Goal: Task Accomplishment & Management: Complete application form

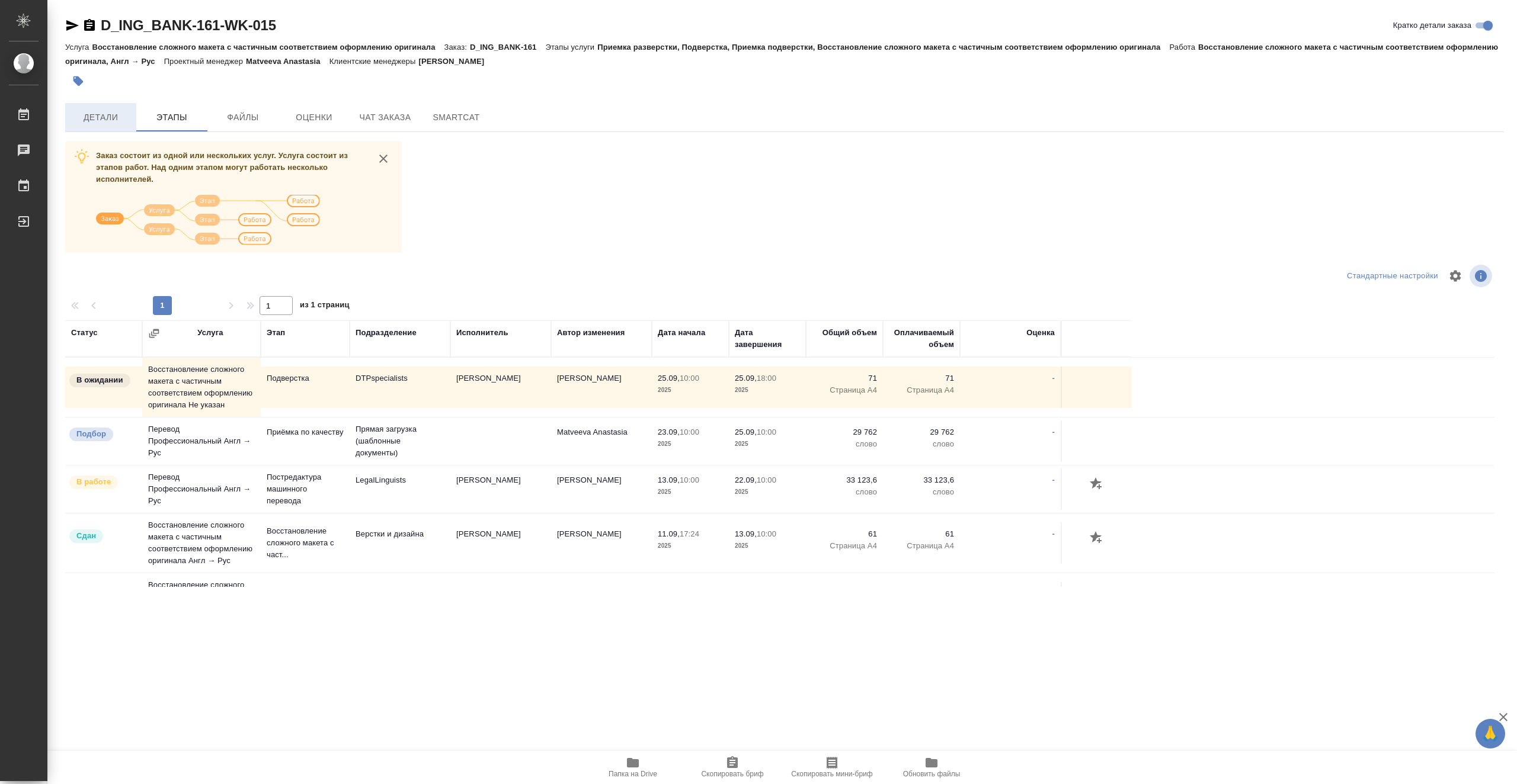
scroll to position [250, 0]
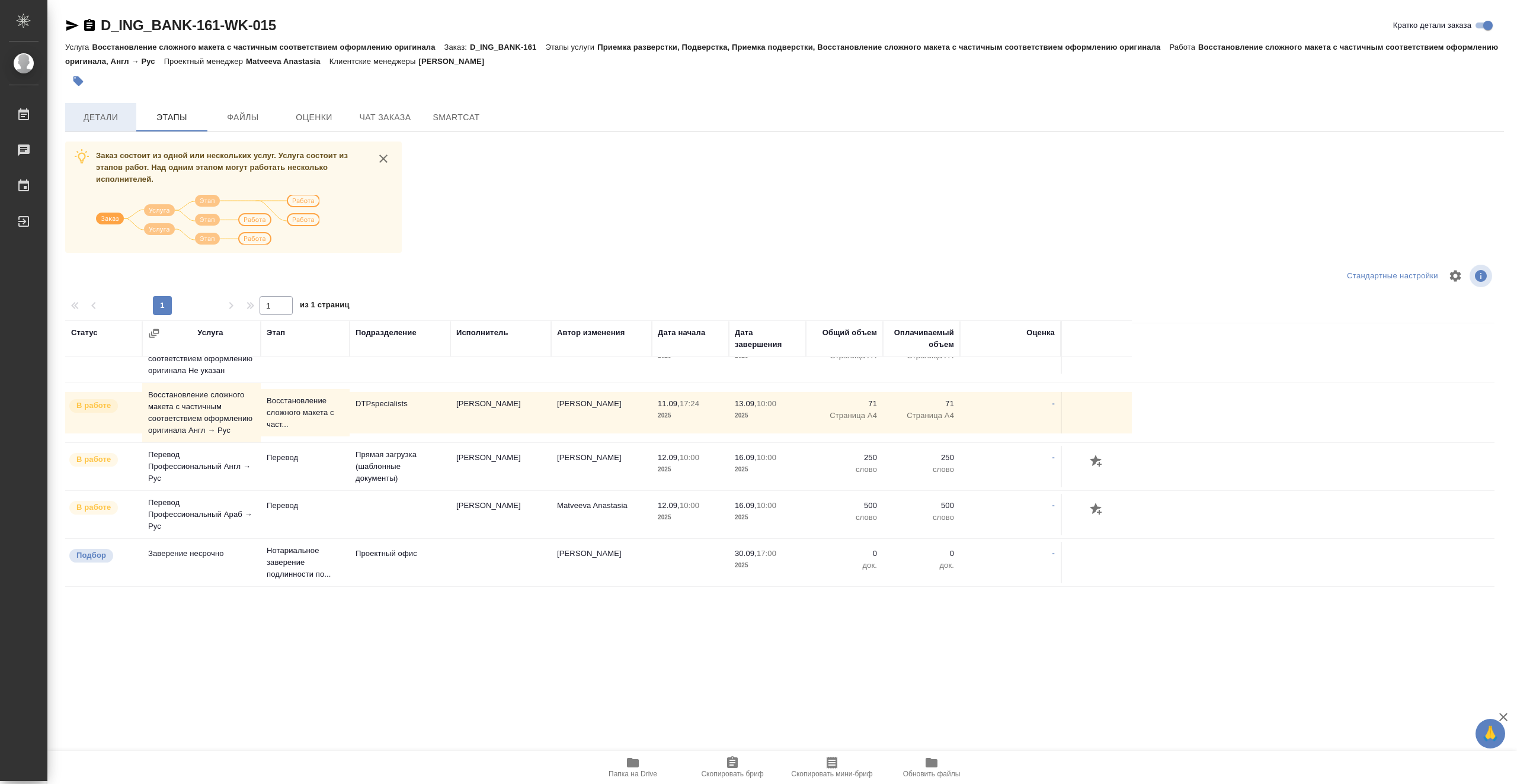
click at [110, 118] on span "Детали" at bounding box center [101, 118] width 57 height 15
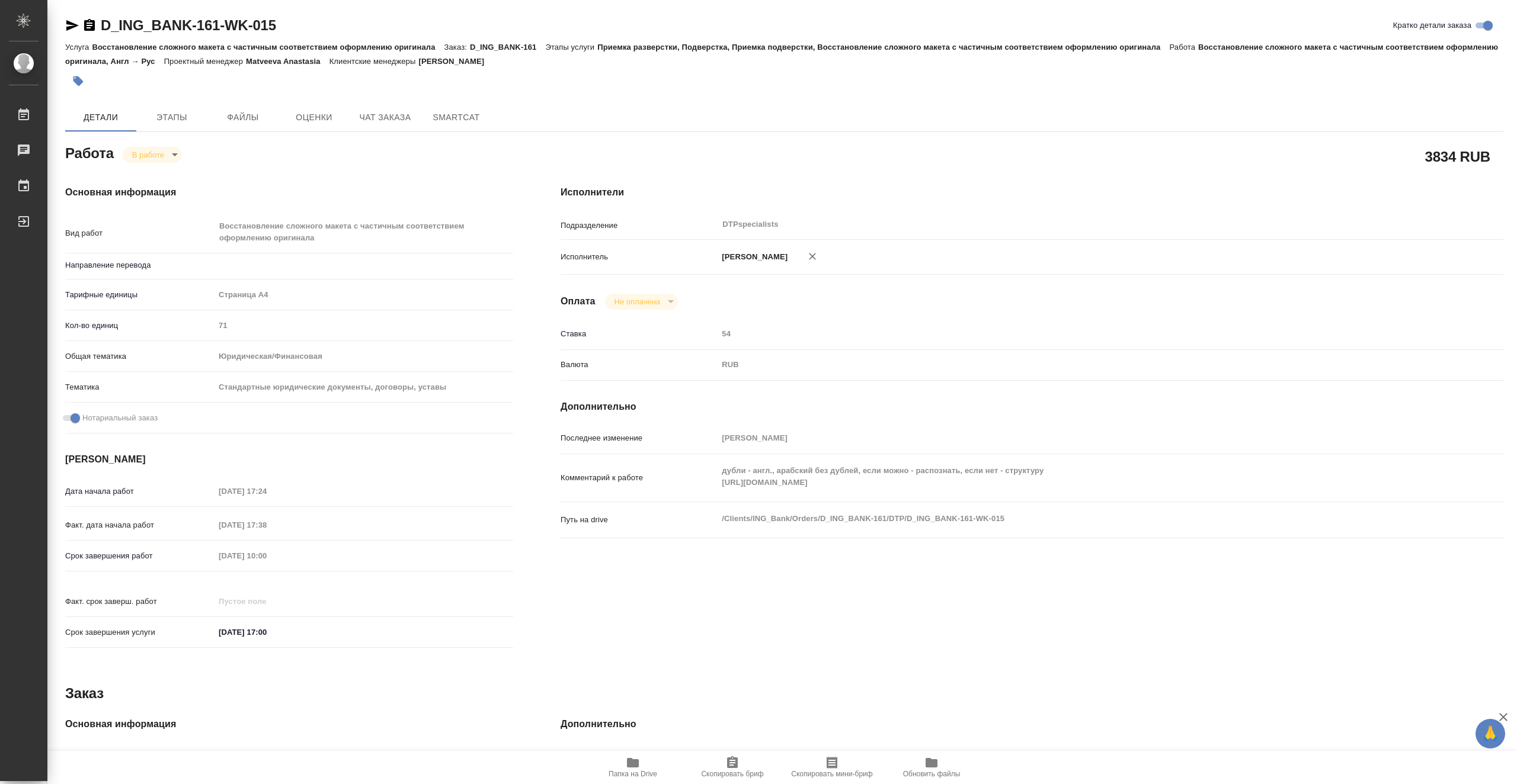
type textarea "x"
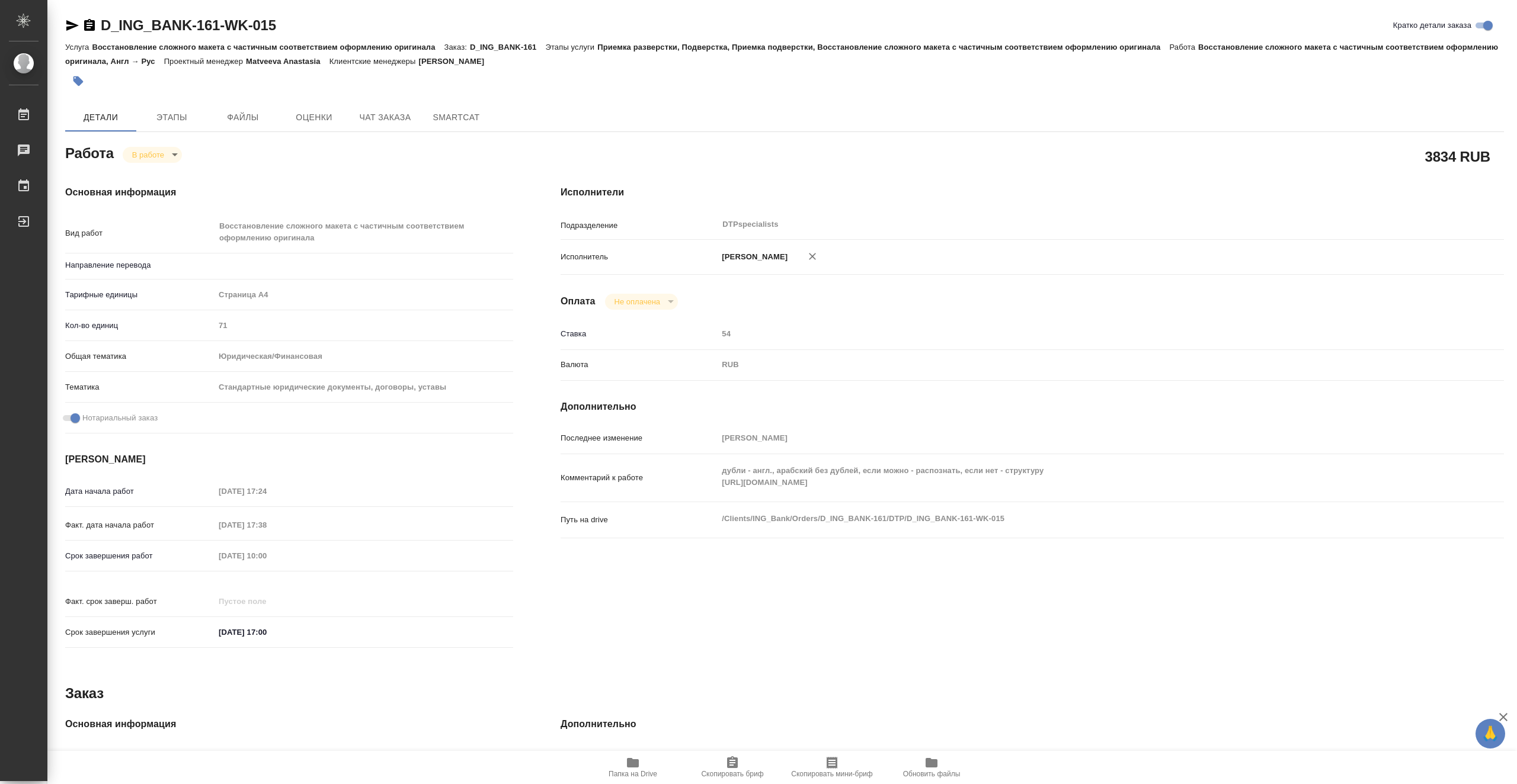
type textarea "x"
type input "англ-рус"
type textarea "x"
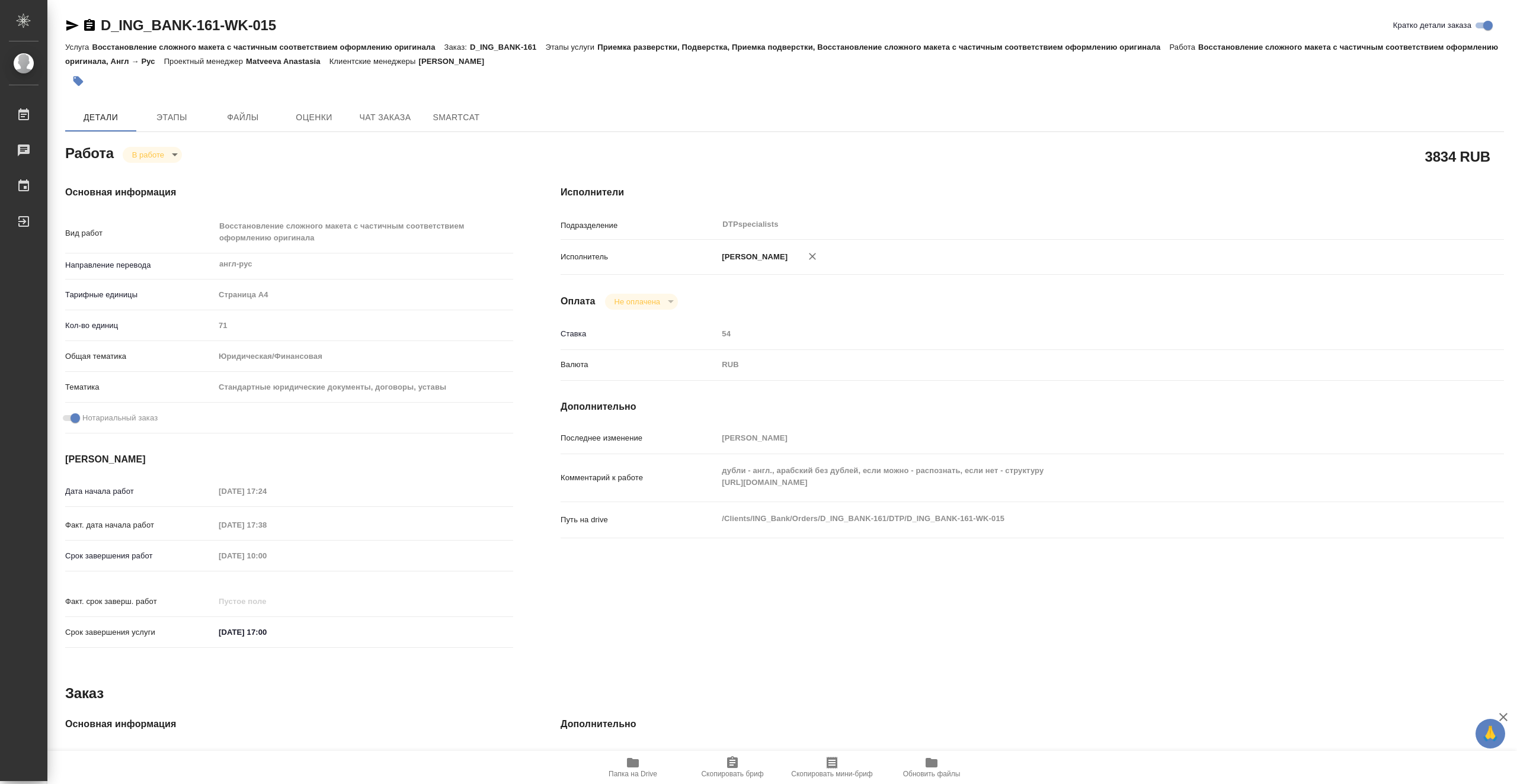
type textarea "x"
click at [174, 159] on body "🙏 .cls-1 fill:#fff; AWATERA Vasiutchenko Aleksandr Работы 0 Чаты График Выйти D…" at bounding box center [758, 392] width 1517 height 784
click at [163, 177] on button "Выполнен" at bounding box center [153, 174] width 43 height 13
type textarea "x"
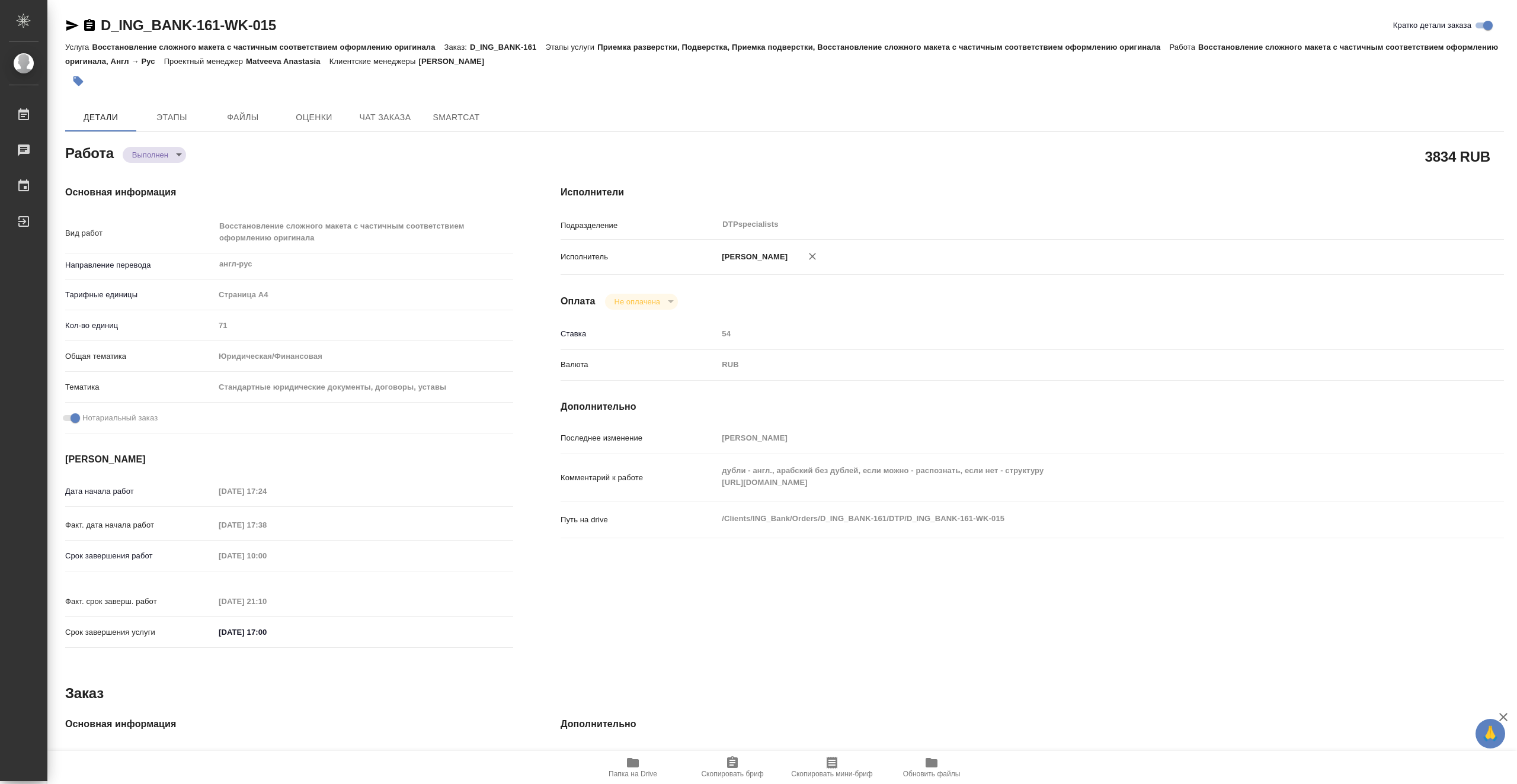
type textarea "x"
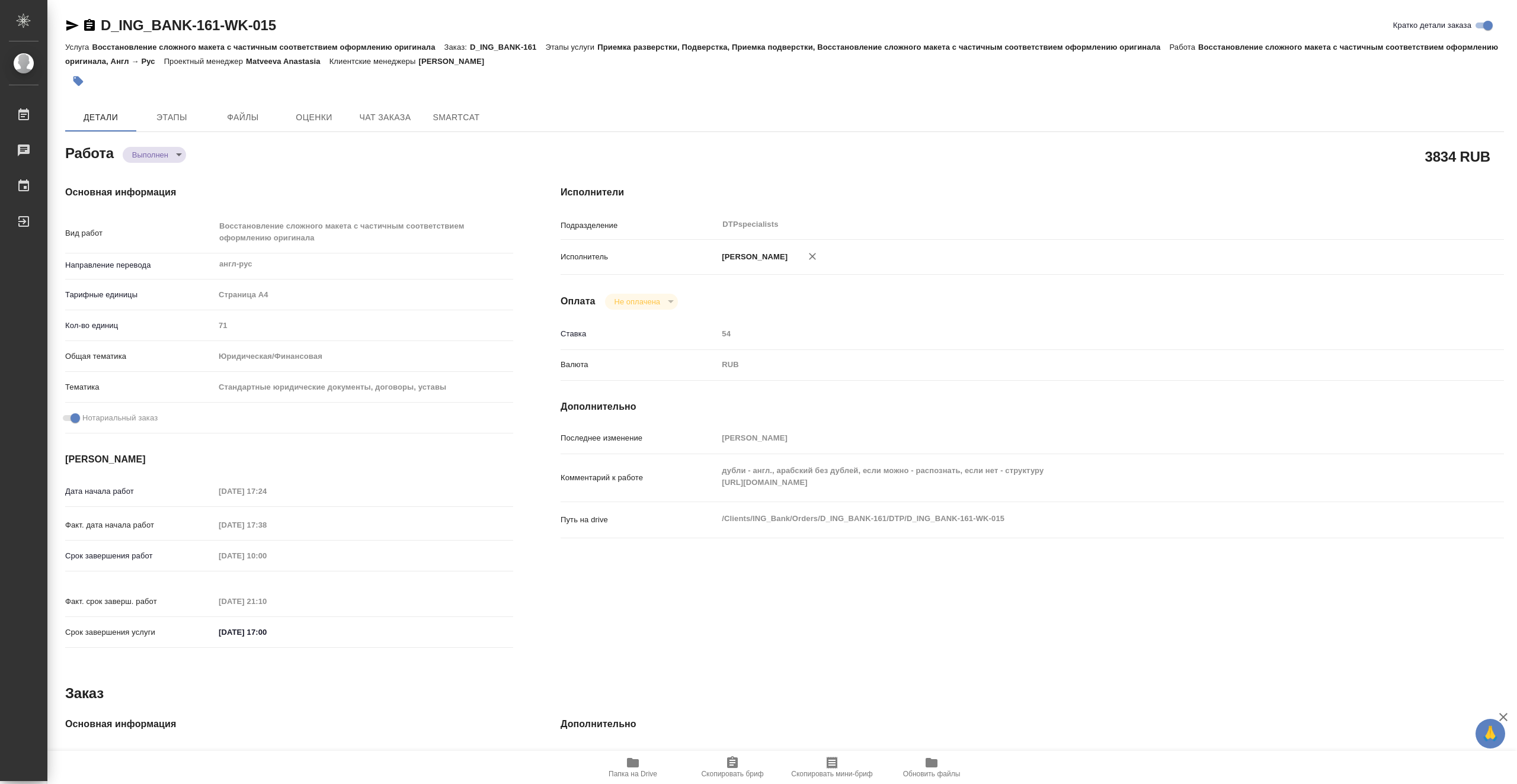
type textarea "x"
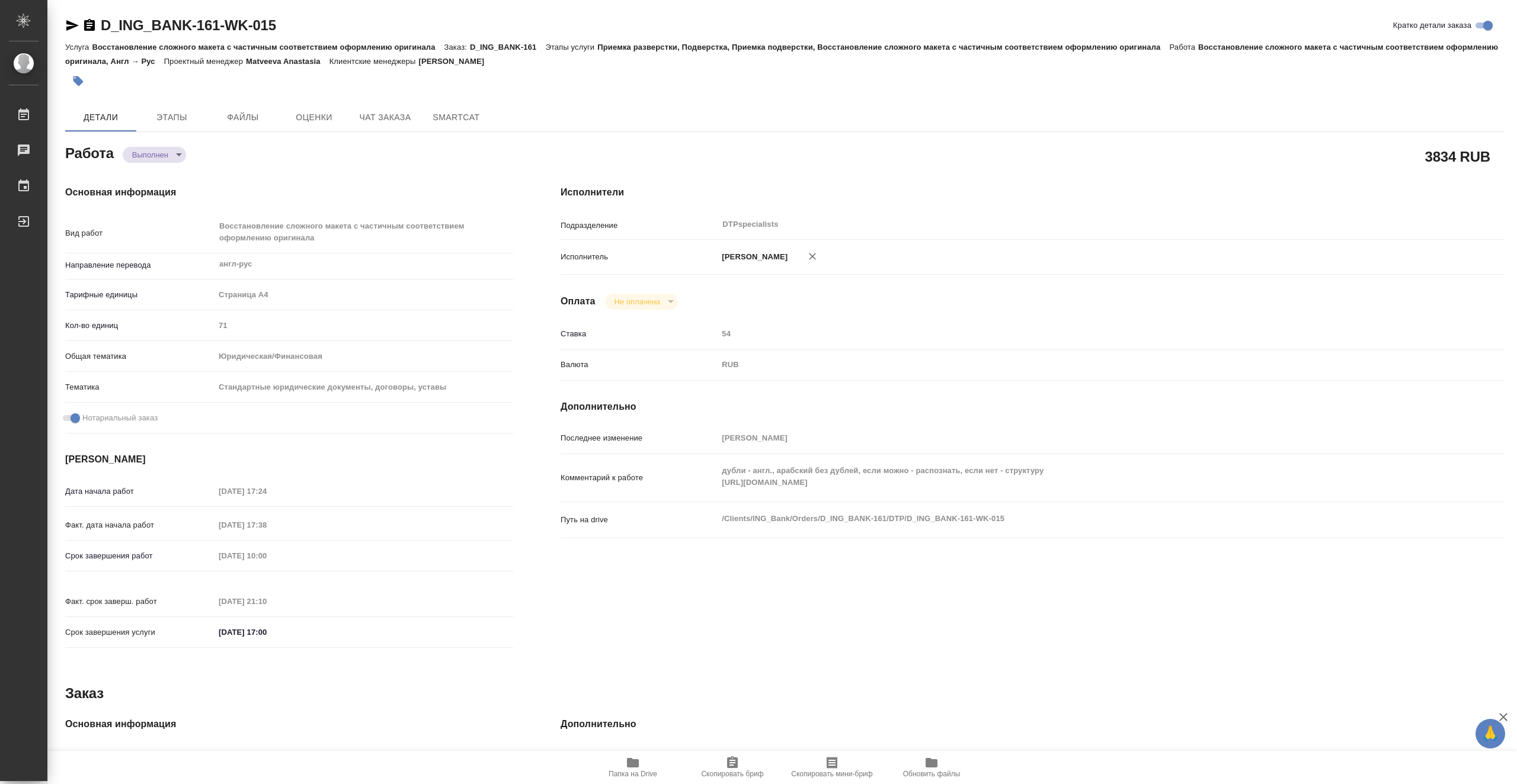
type textarea "x"
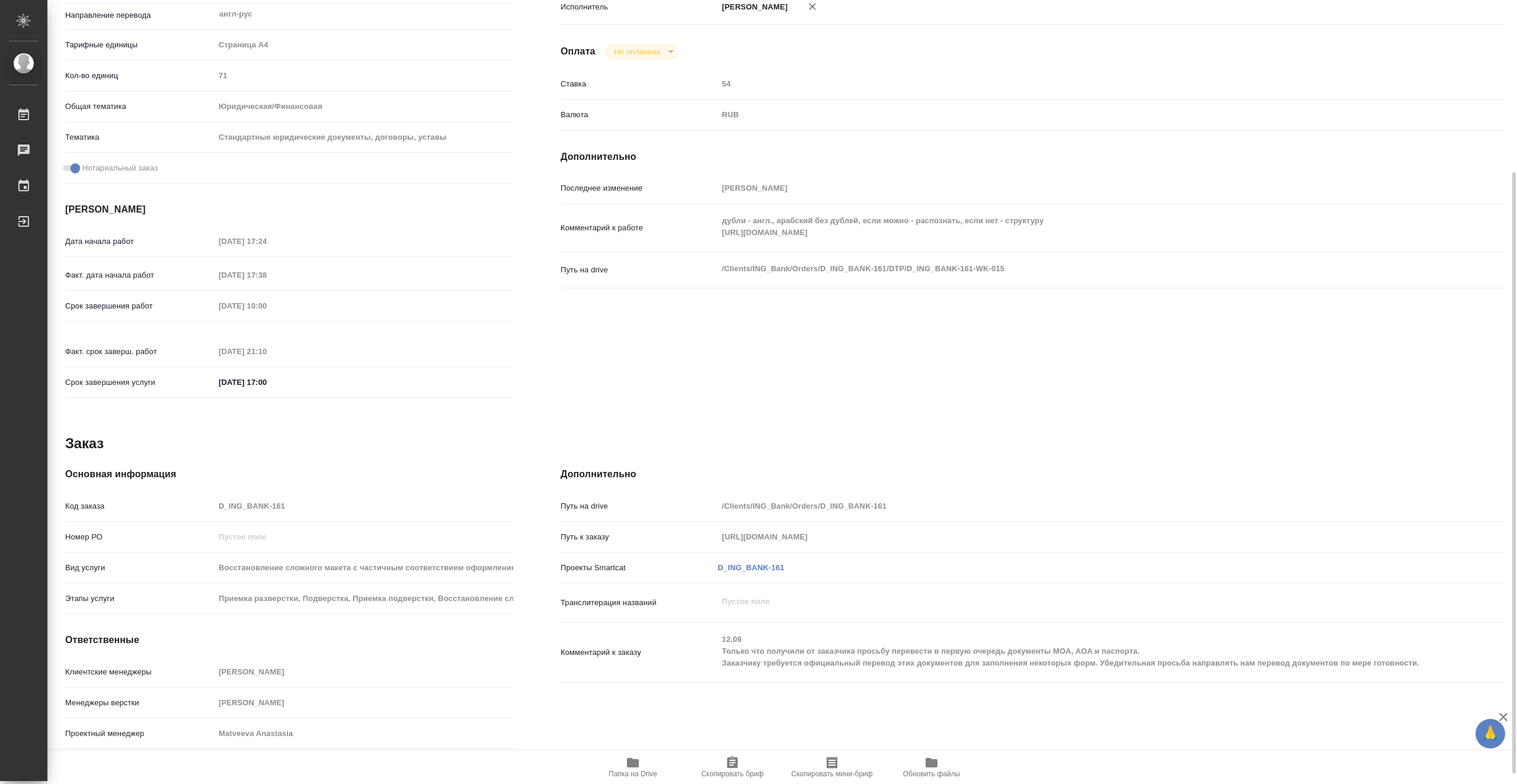
type textarea "x"
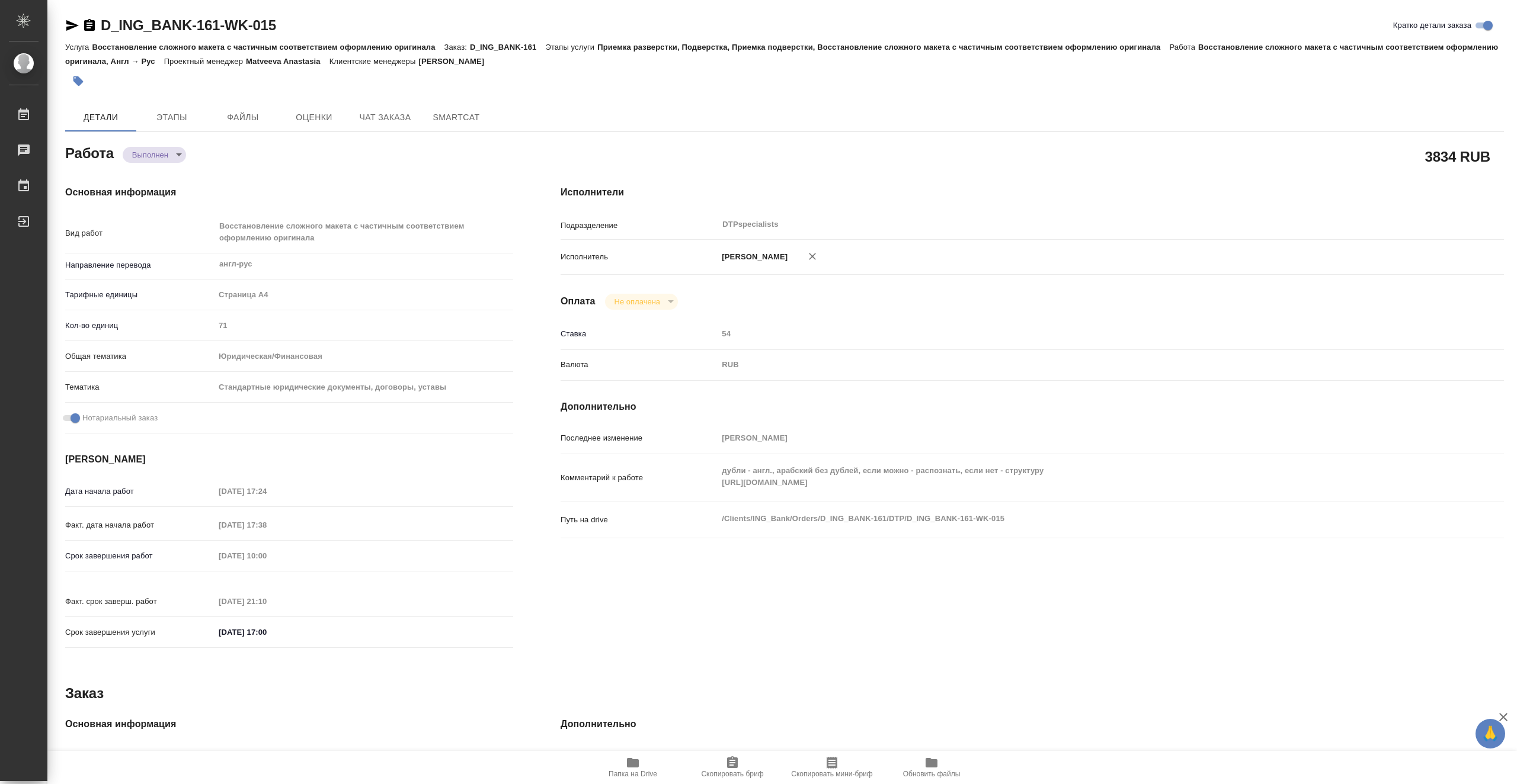
click at [73, 21] on icon "button" at bounding box center [73, 25] width 14 height 14
type textarea "x"
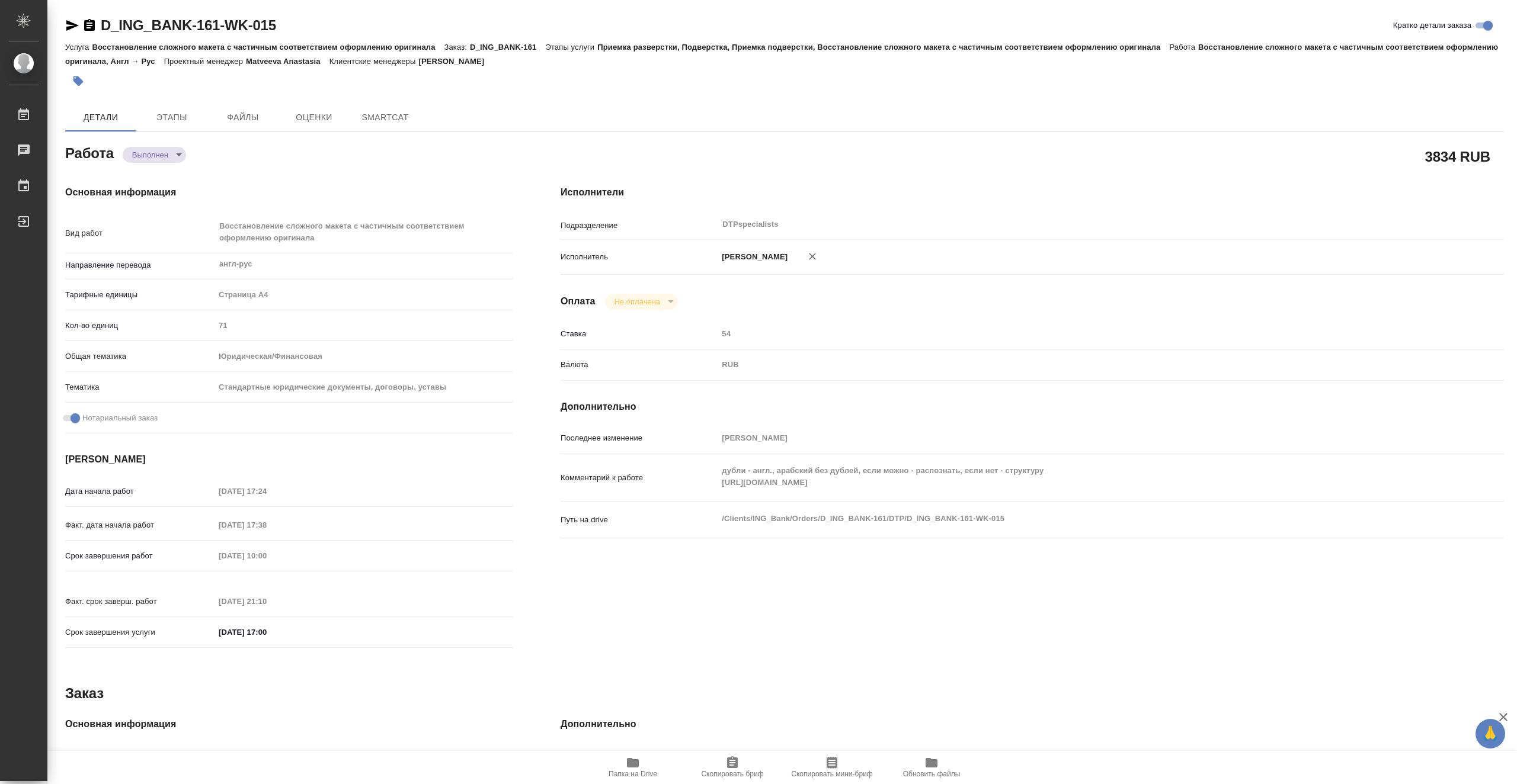
type textarea "x"
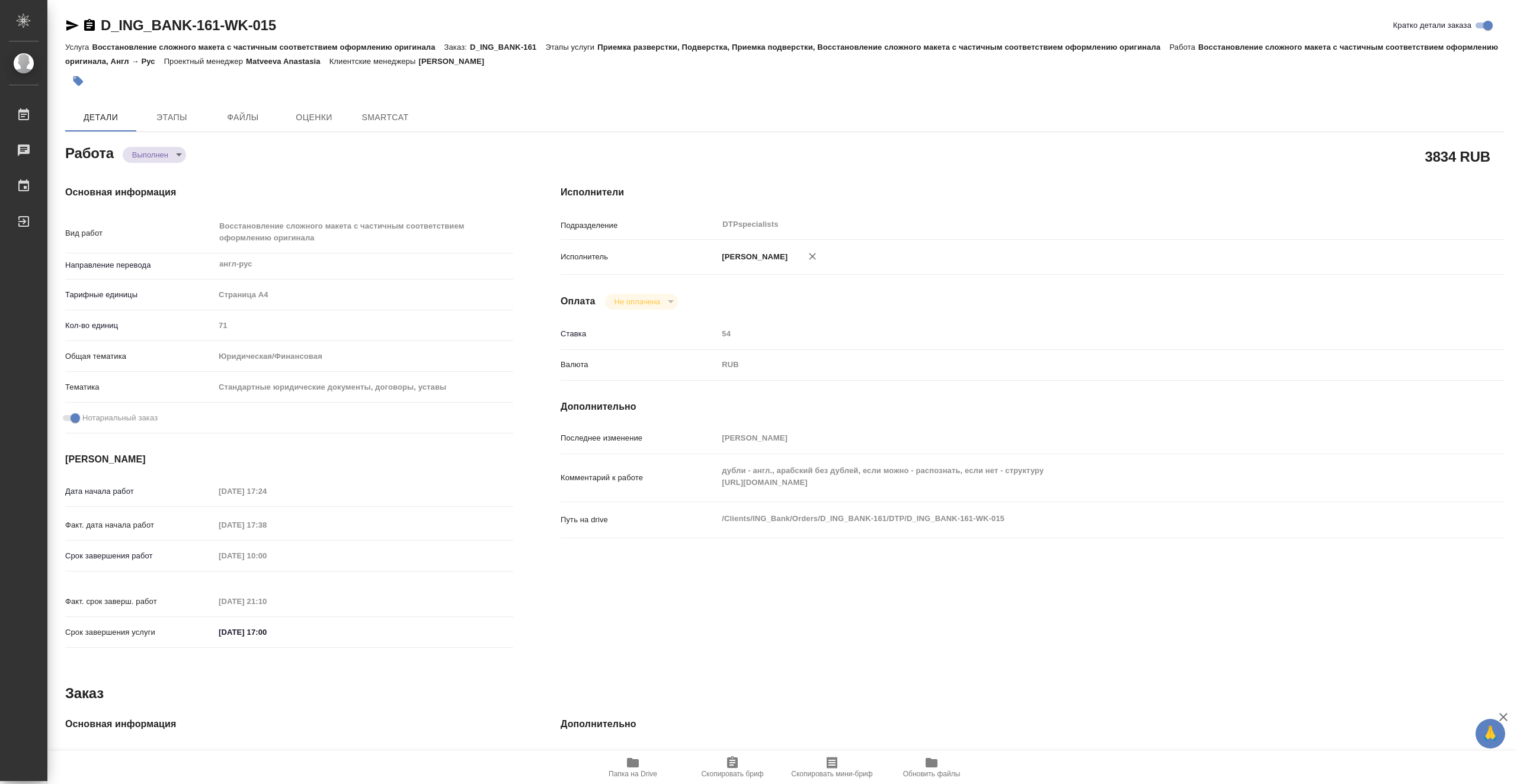
type textarea "x"
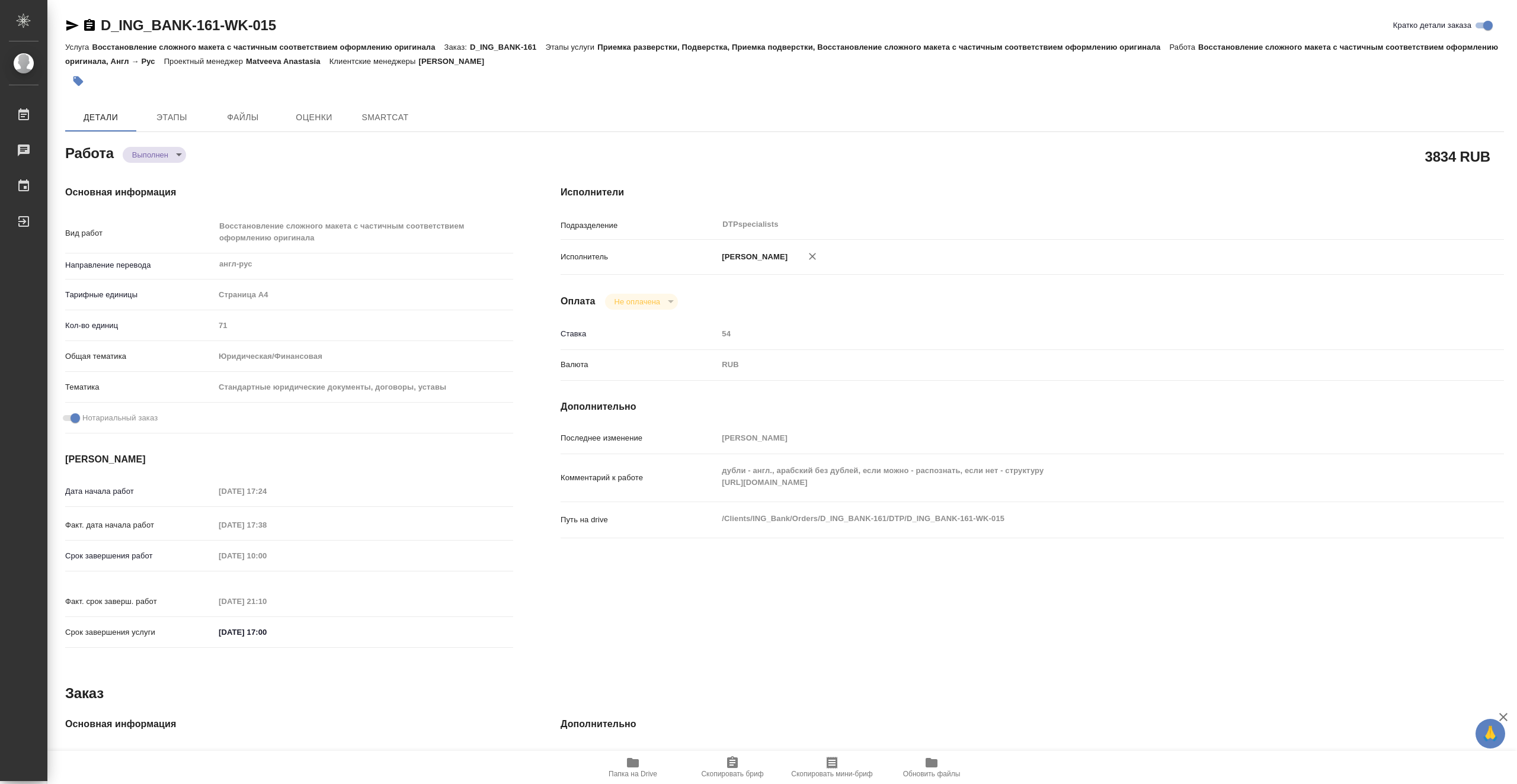
type textarea "x"
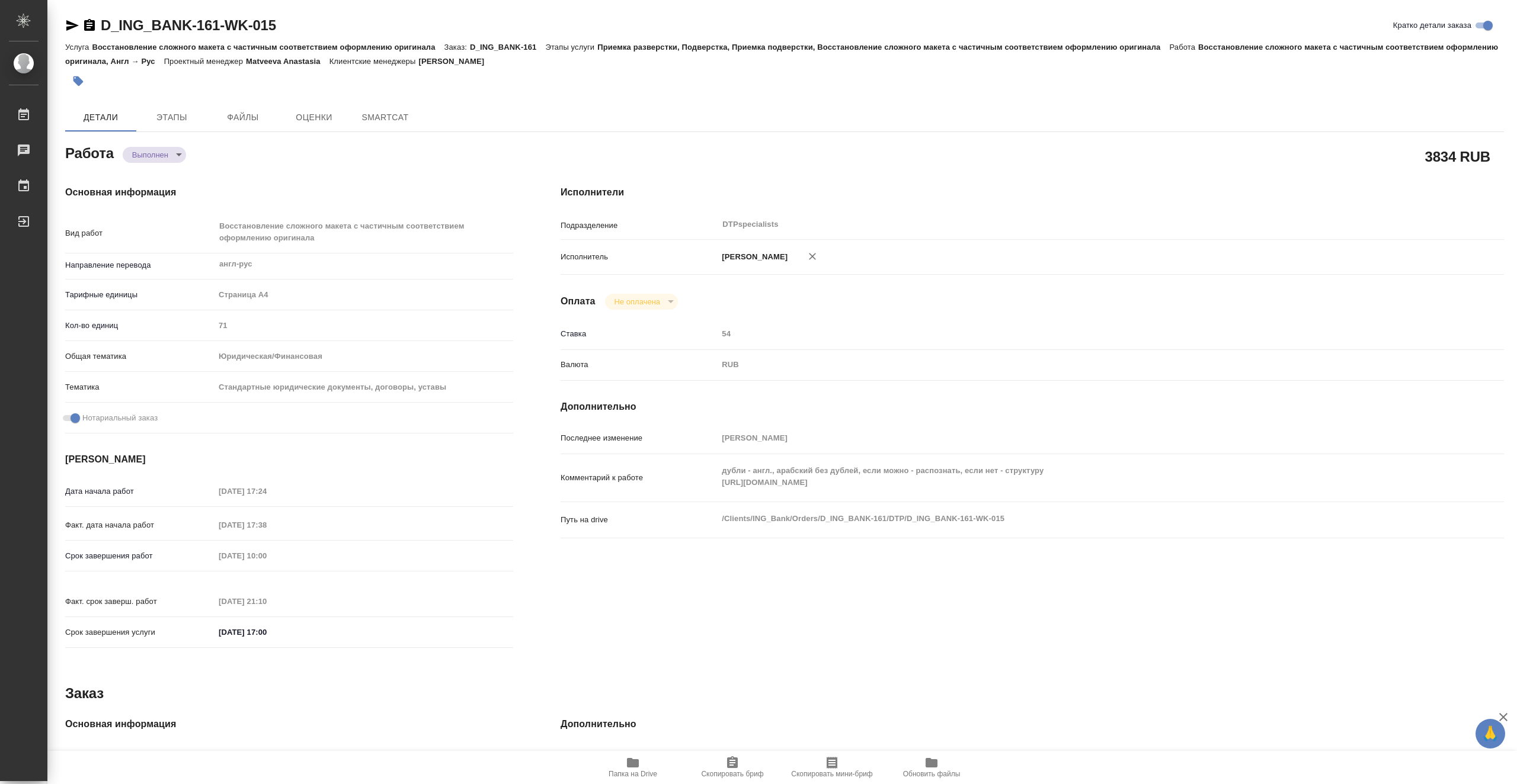
type textarea "x"
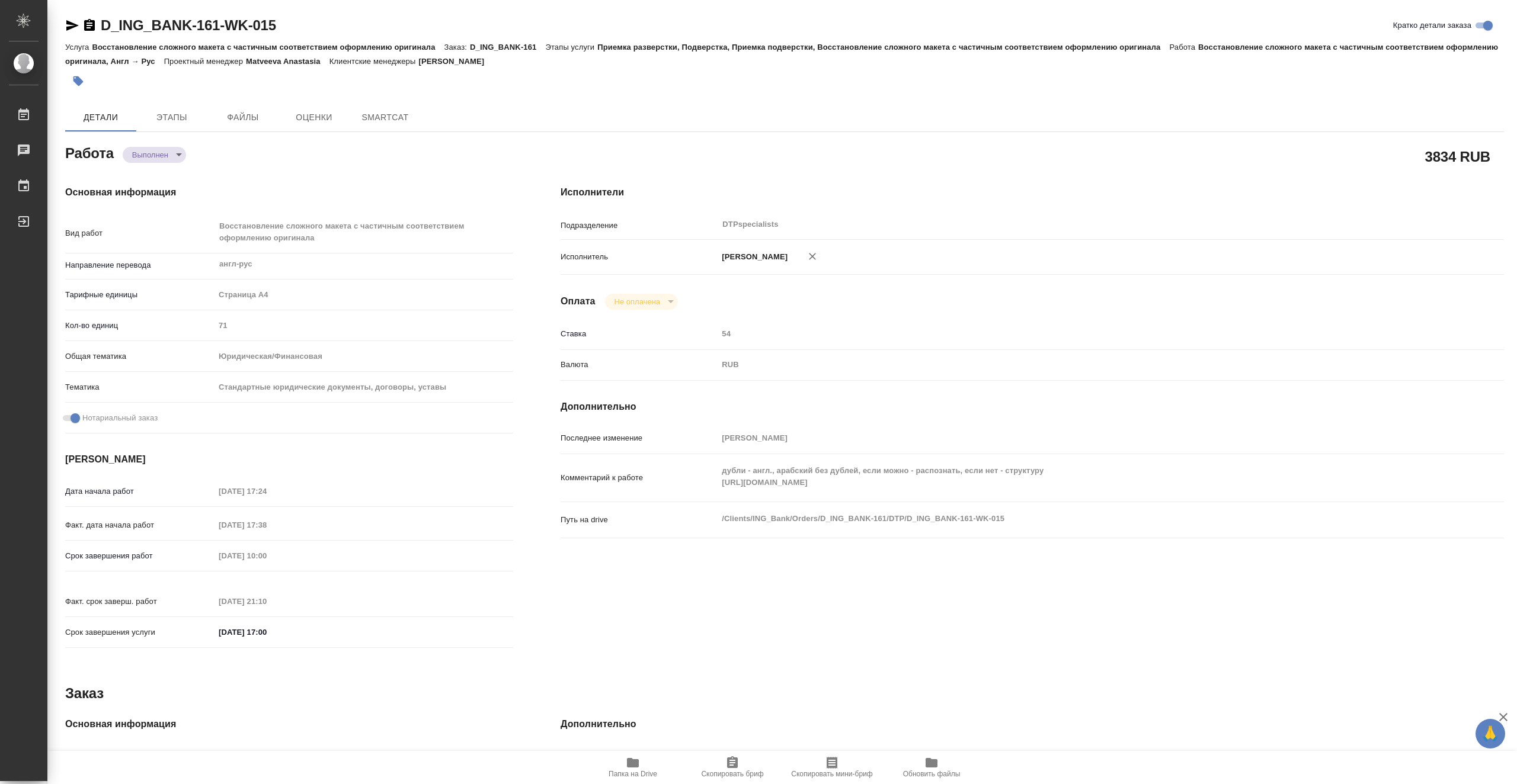
type textarea "x"
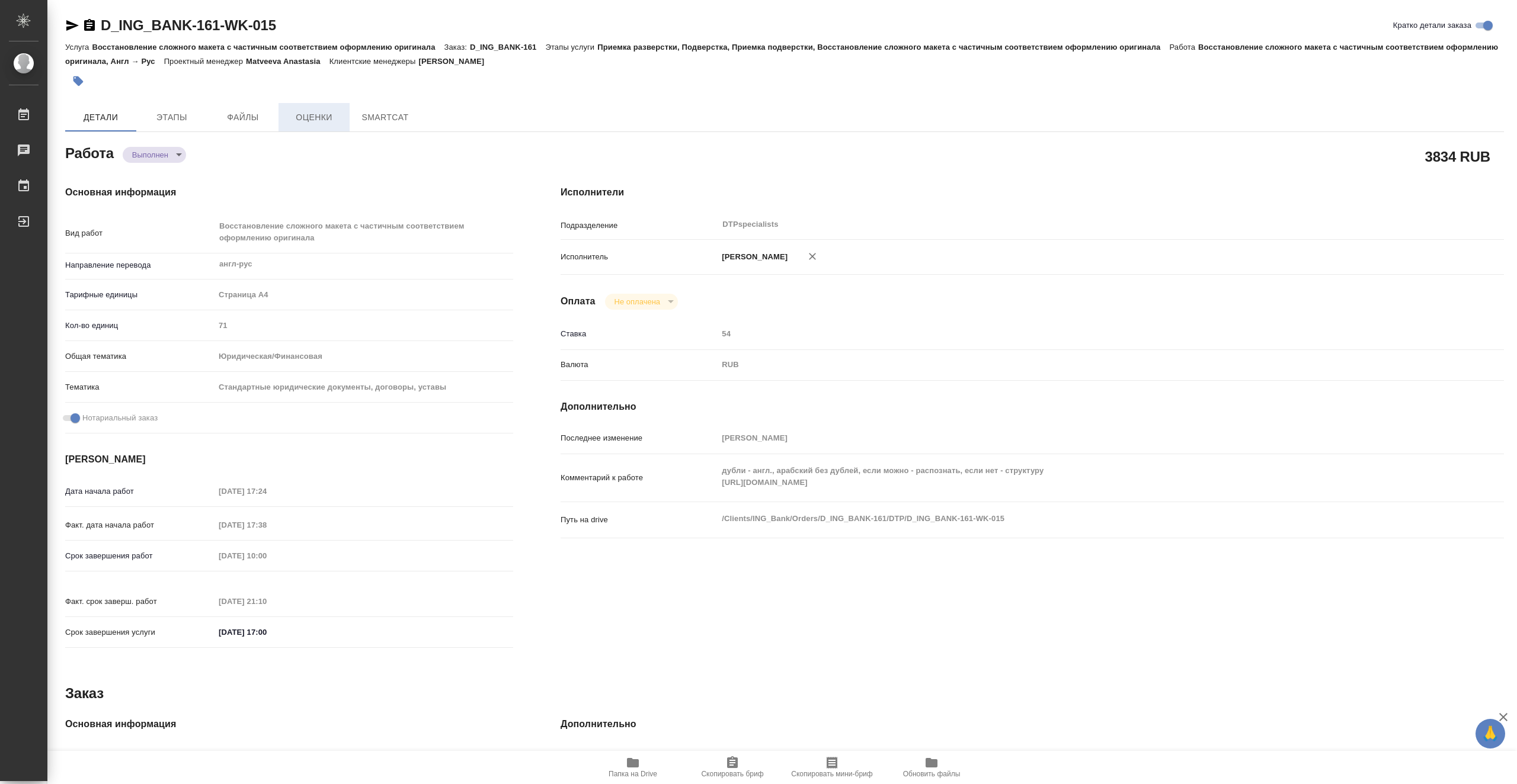
type textarea "x"
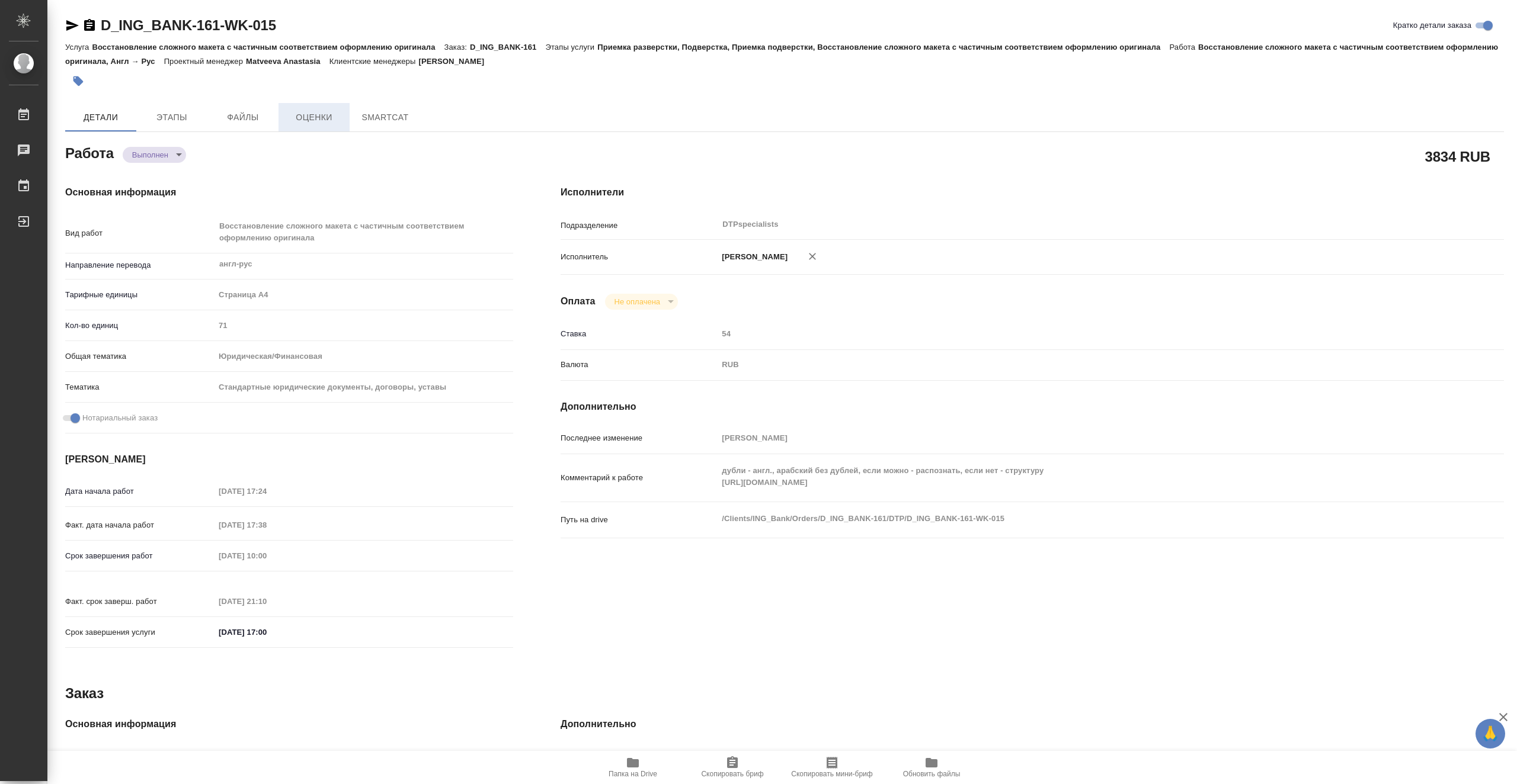
type textarea "x"
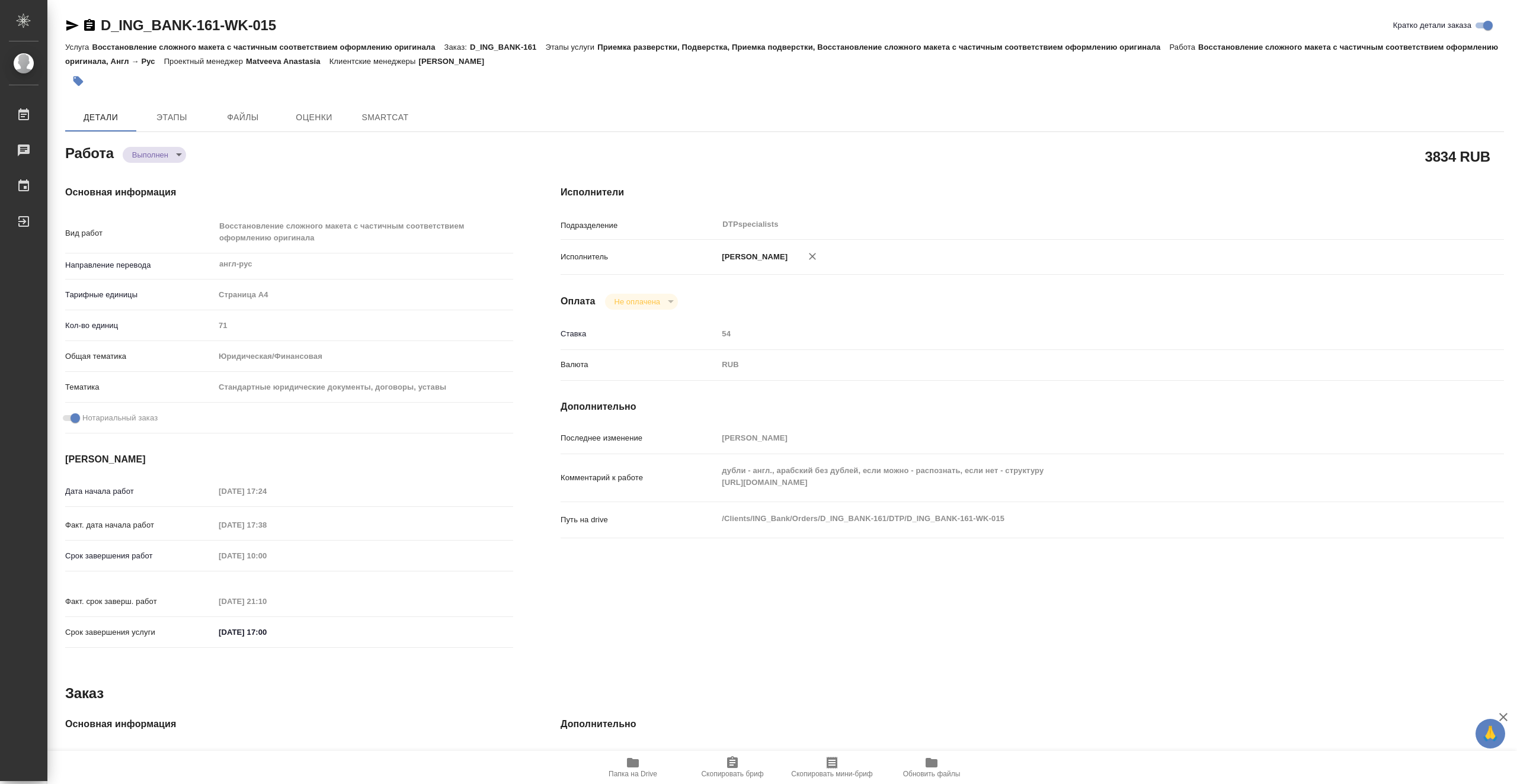
type textarea "x"
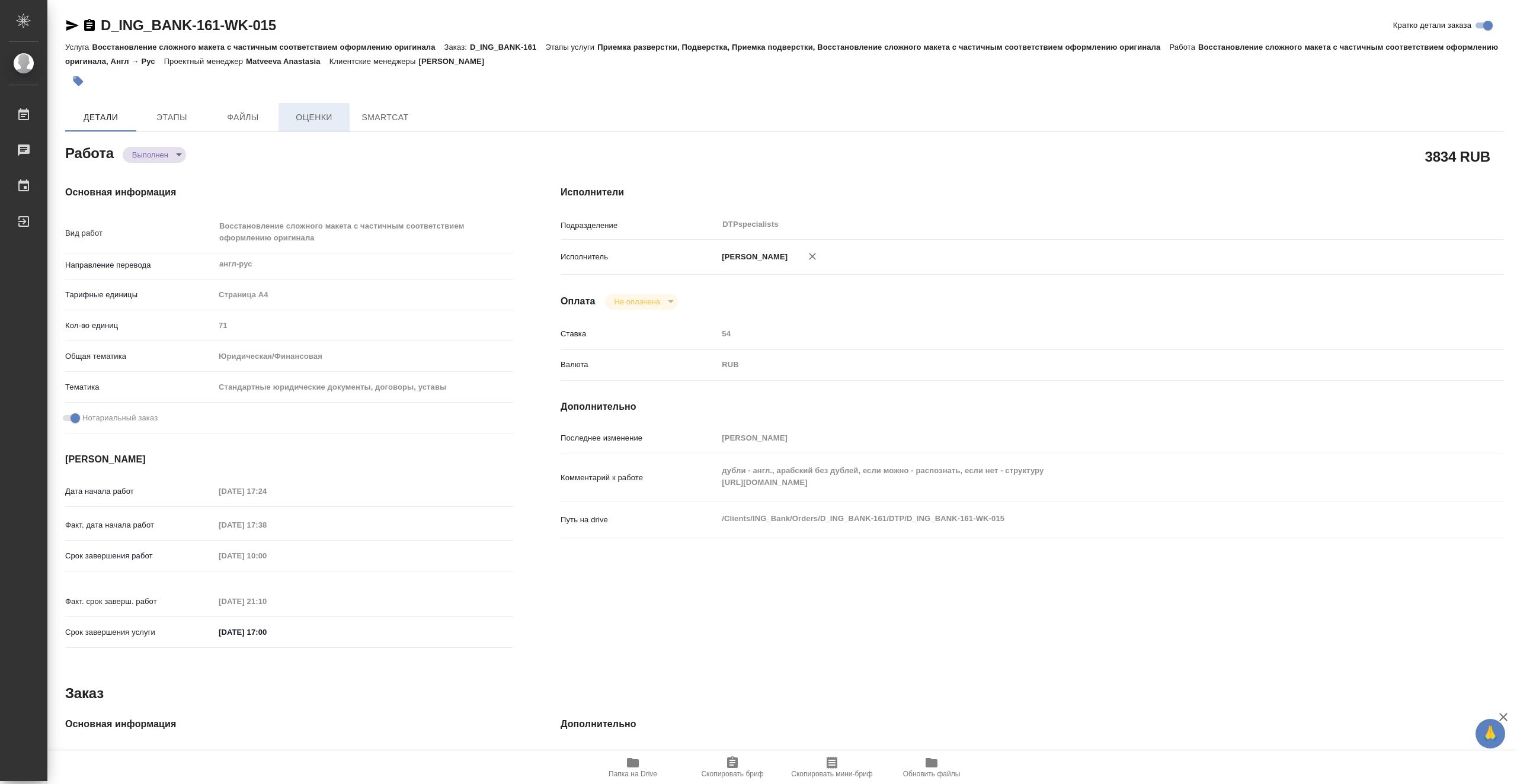
type textarea "x"
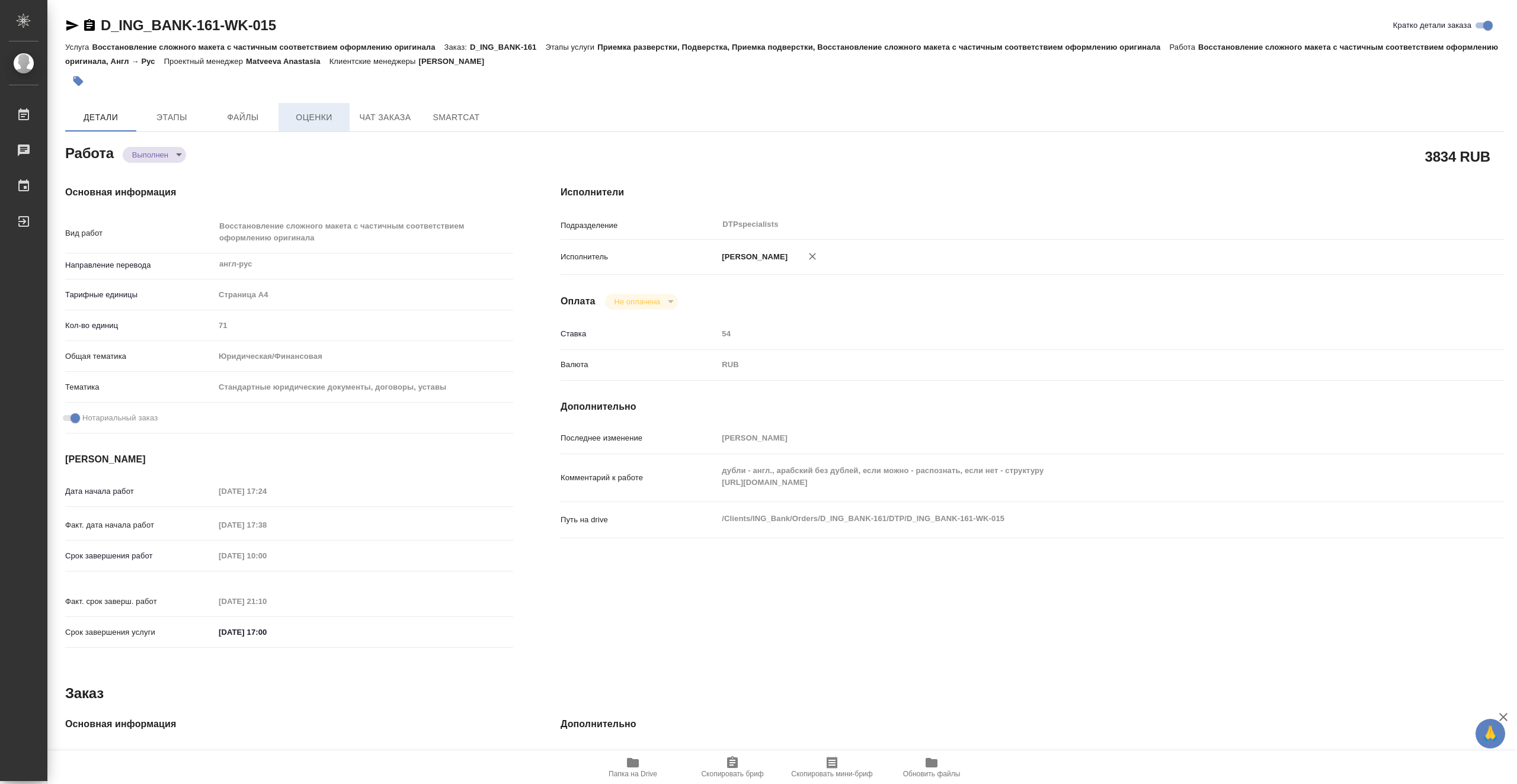
type textarea "x"
click at [377, 118] on span "Чат заказа" at bounding box center [385, 118] width 57 height 15
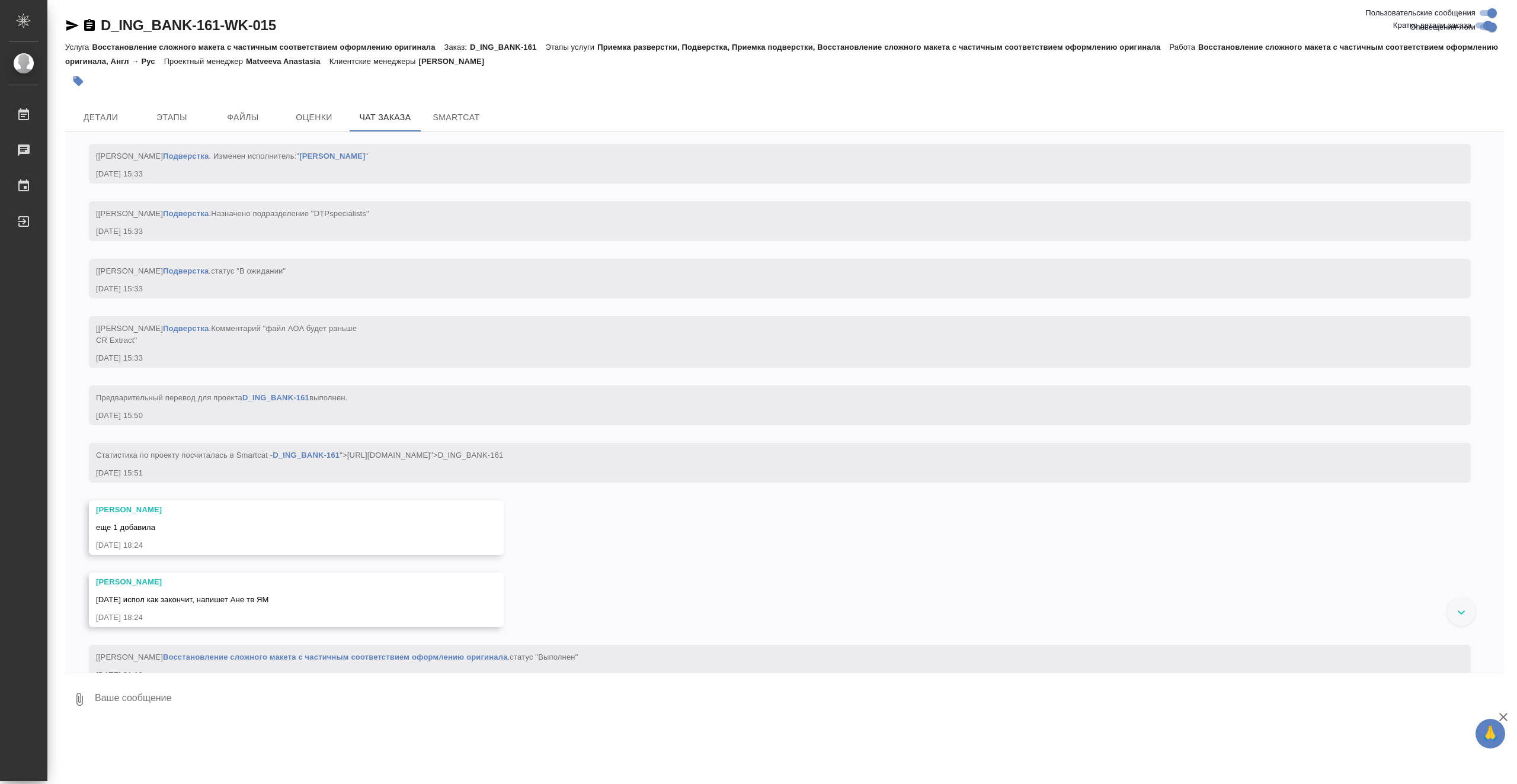
scroll to position [10162, 0]
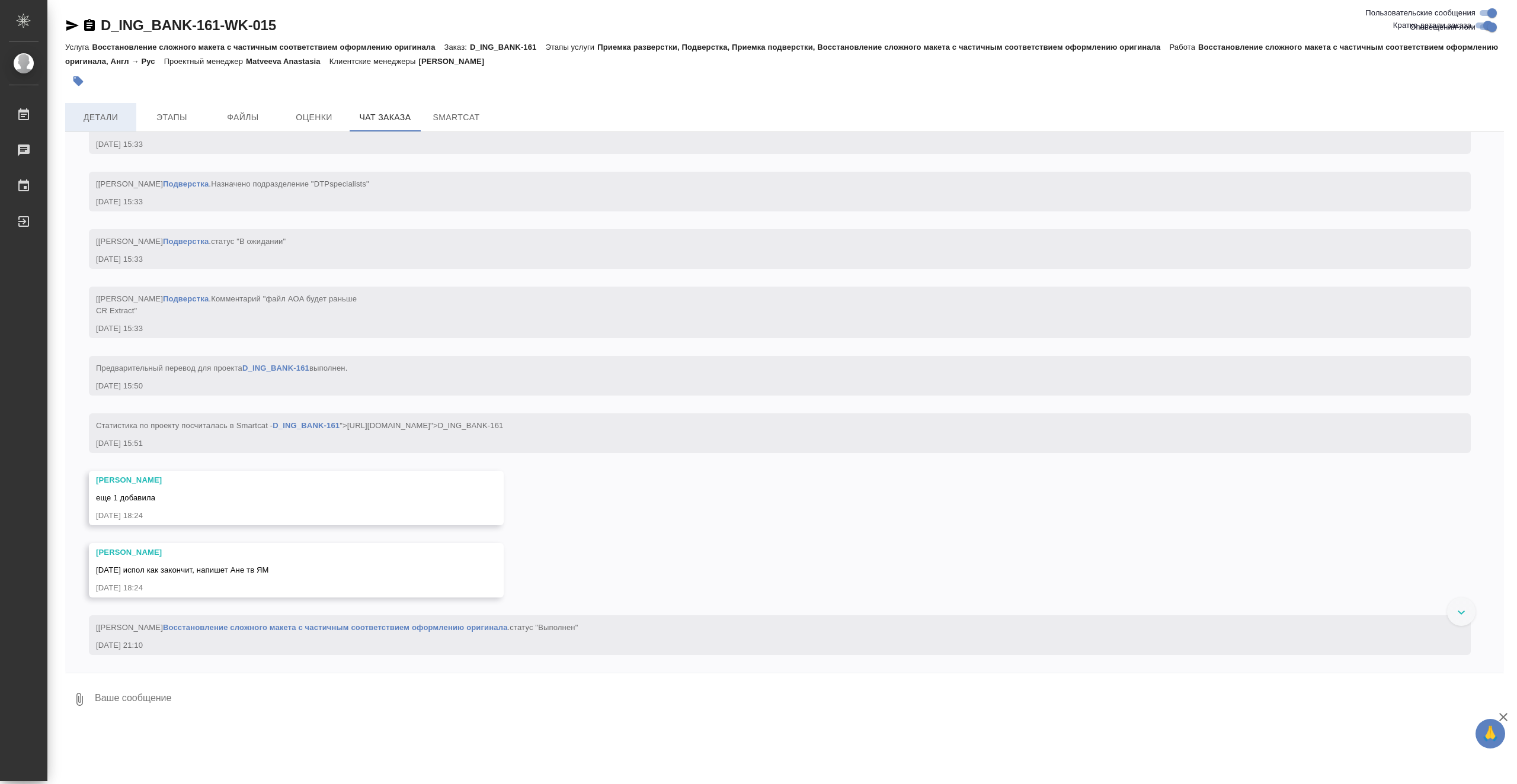
click at [121, 125] on span "Детали" at bounding box center [101, 118] width 57 height 15
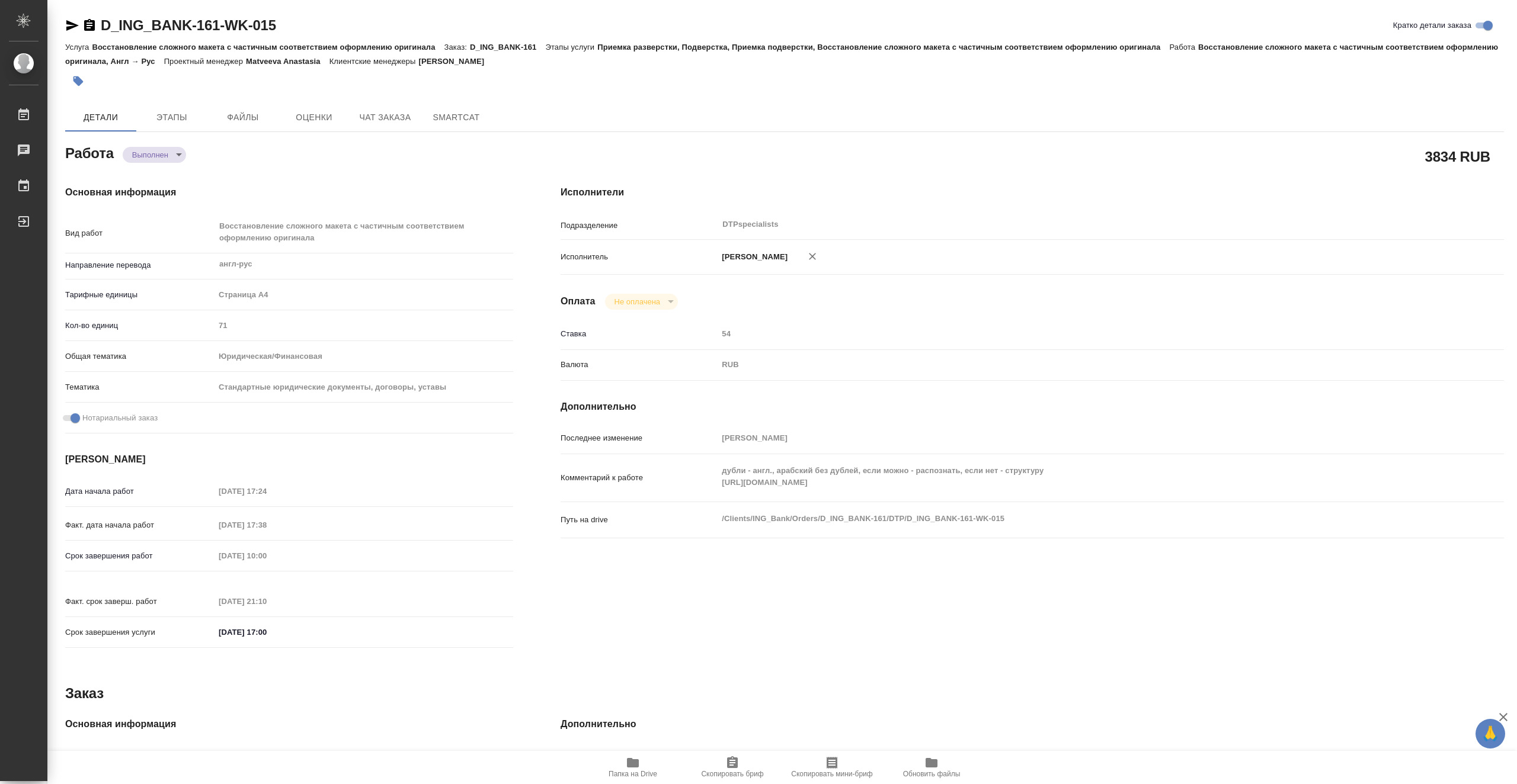
type textarea "x"
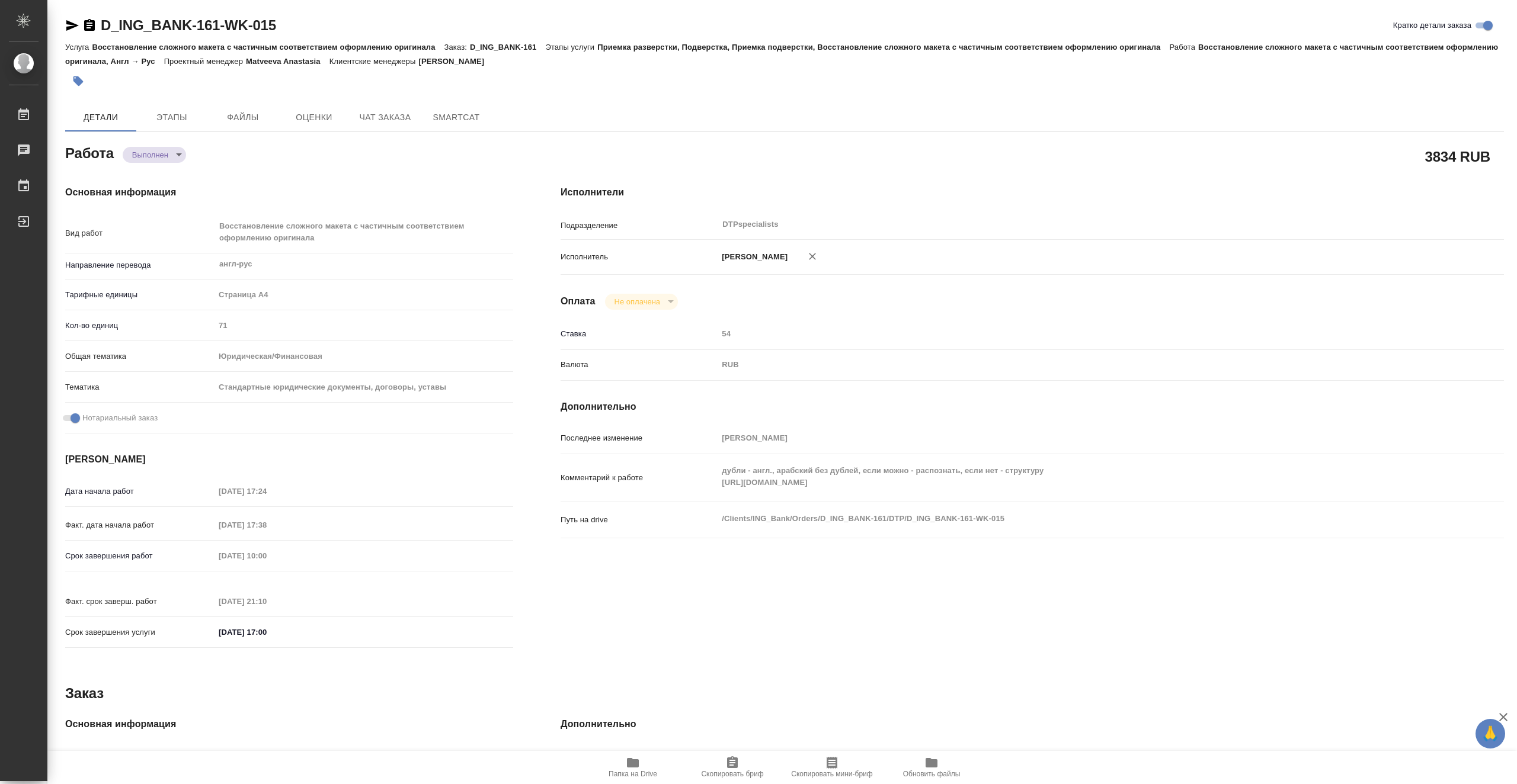
type textarea "x"
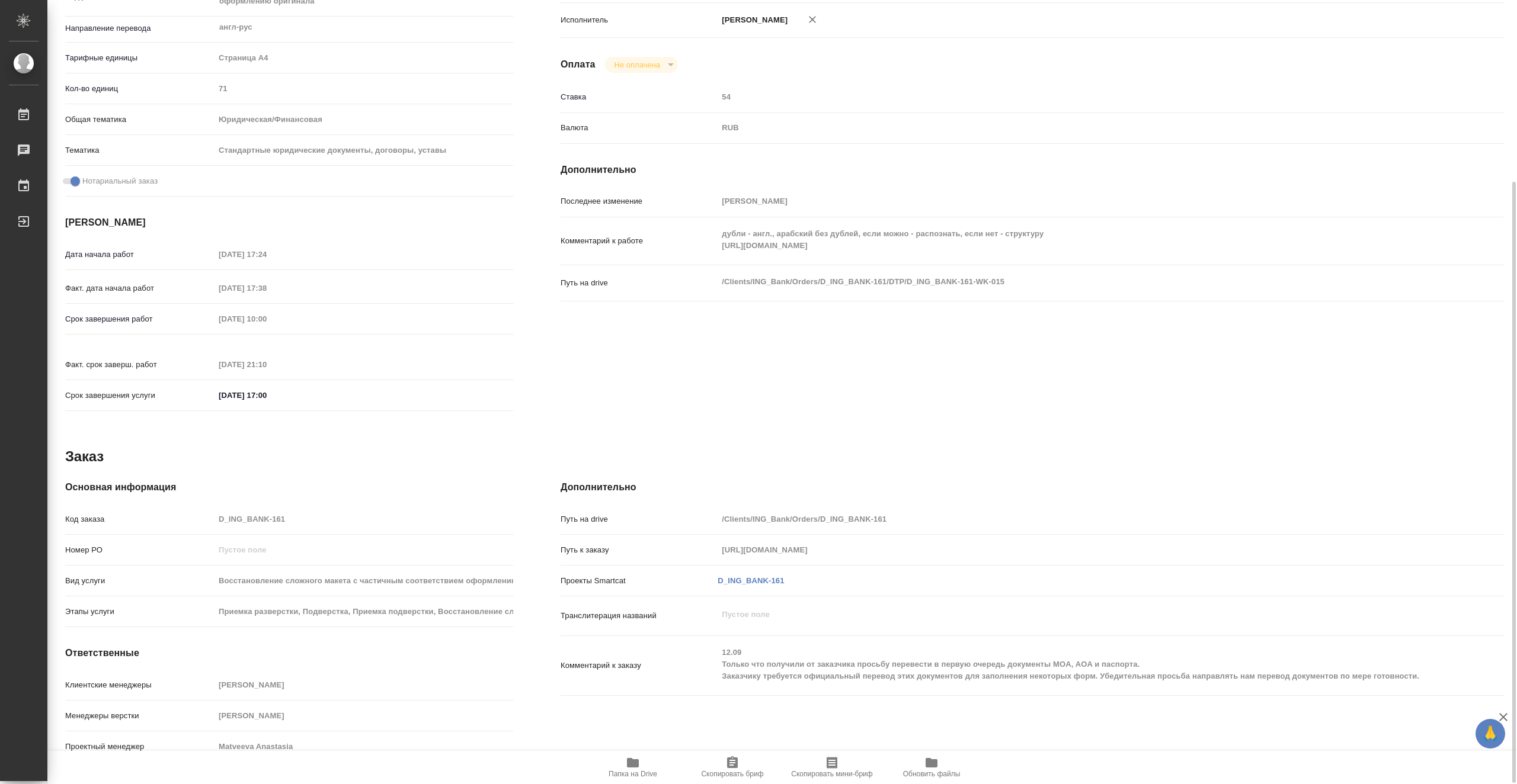
type textarea "x"
